Goal: Transaction & Acquisition: Purchase product/service

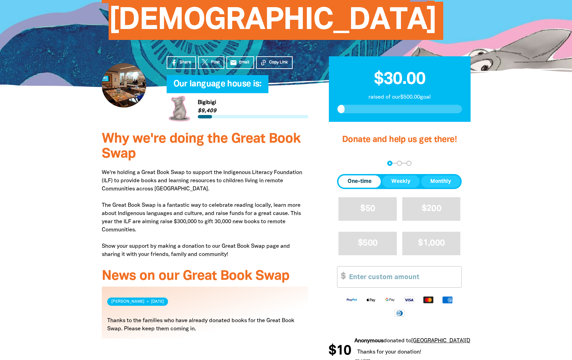
scroll to position [68, 0]
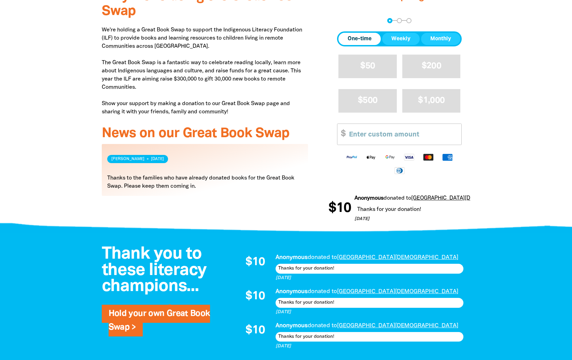
scroll to position [164, 0]
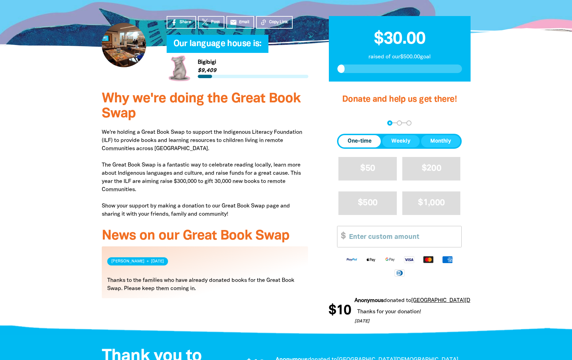
click at [356, 139] on span "One-time" at bounding box center [360, 141] width 24 height 8
click at [395, 227] on input "Other Amount" at bounding box center [402, 236] width 117 height 21
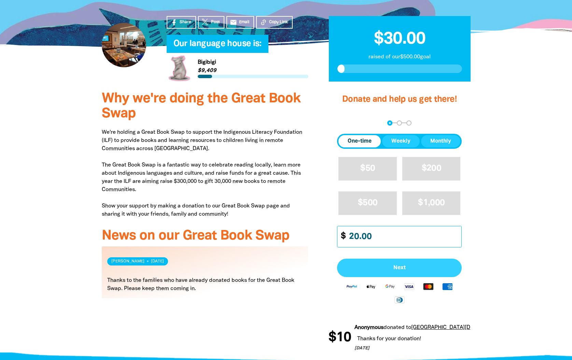
type input "20.00"
click at [398, 259] on button "Next" at bounding box center [399, 268] width 125 height 18
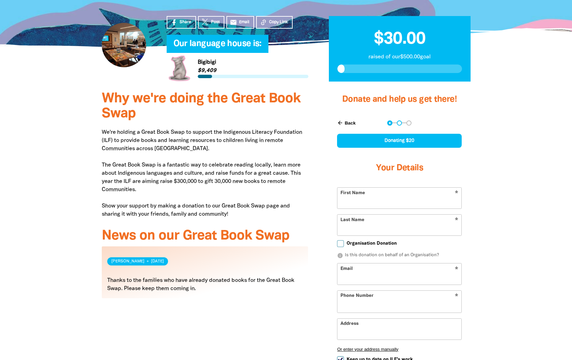
select select "AU"
type input "[PERSON_NAME]"
click at [360, 236] on form "* First Name [PERSON_NAME] * Last Name Organisation Donation info Is this donat…" at bounding box center [399, 296] width 125 height 218
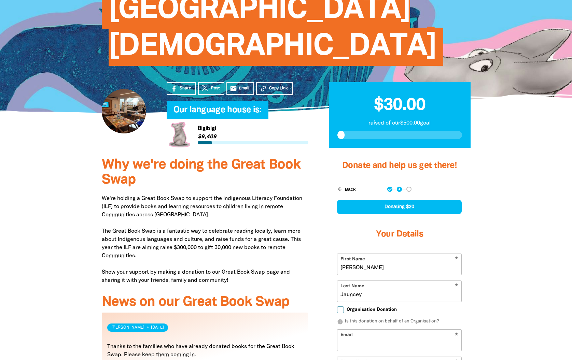
scroll to position [97, 0]
type input "Jauncey"
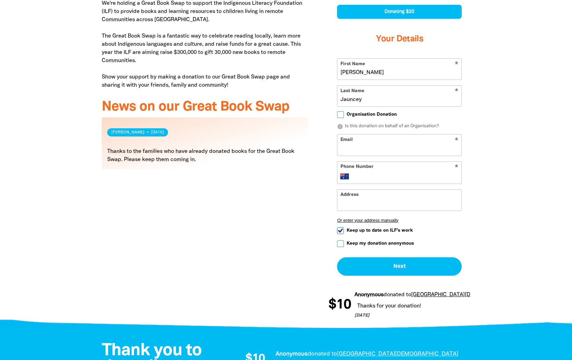
click at [364, 135] on input "Email" at bounding box center [399, 145] width 124 height 21
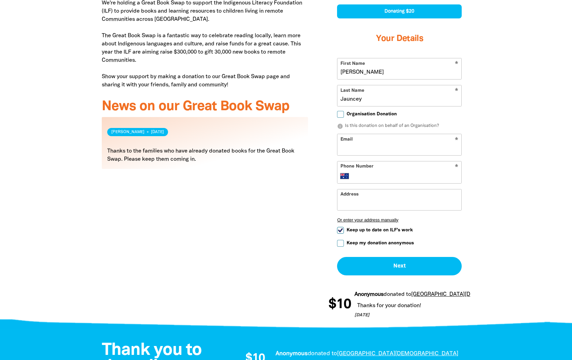
type input "[PERSON_NAME][EMAIL_ADDRESS][DOMAIN_NAME]"
type input "0407 235 515"
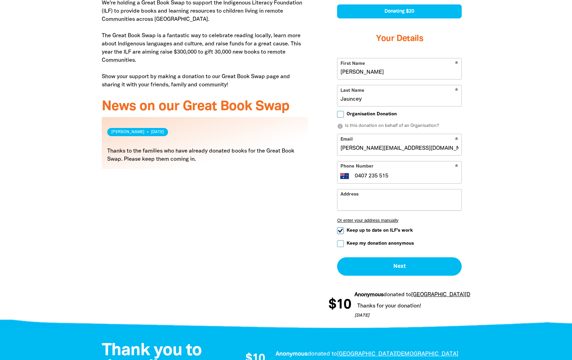
type input "0"
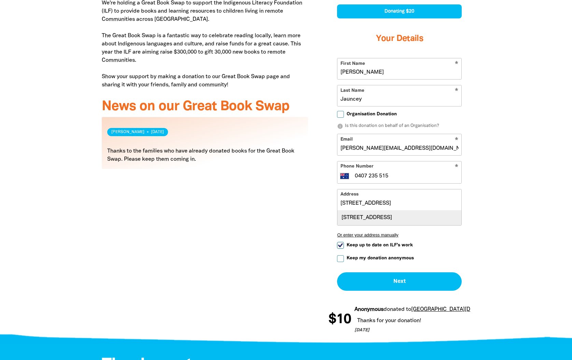
click at [409, 211] on div "[STREET_ADDRESS]" at bounding box center [399, 218] width 124 height 15
type input "[STREET_ADDRESS]"
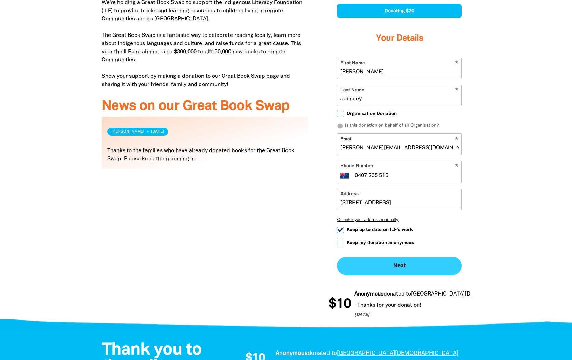
click at [428, 266] on button "Next chevron_right" at bounding box center [399, 266] width 125 height 18
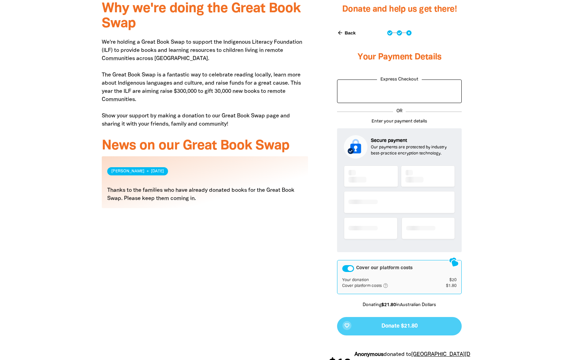
scroll to position [243, 0]
